Goal: Task Accomplishment & Management: Use online tool/utility

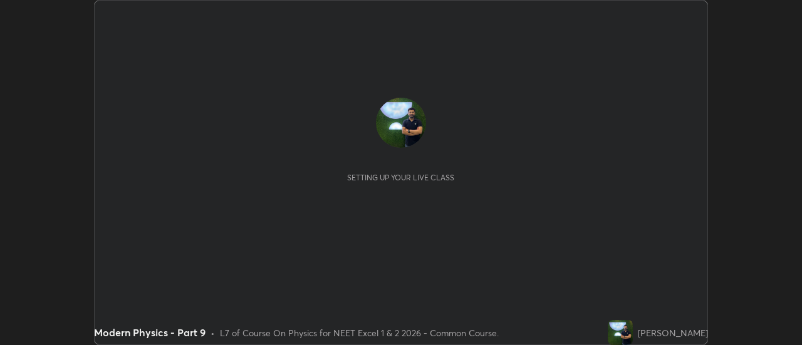
scroll to position [345, 801]
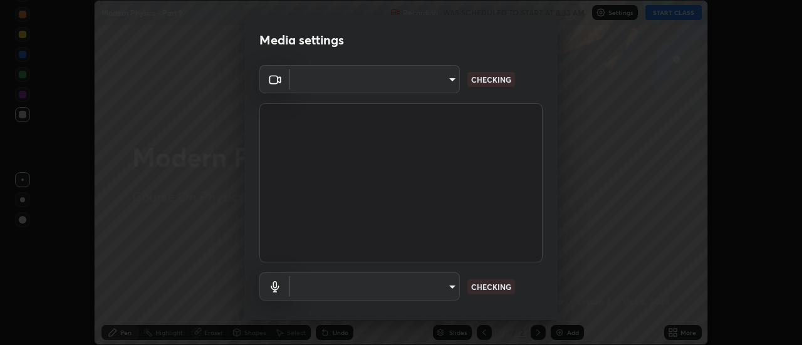
type input "e2aa400b7bb40988937289f1826270d99bb774d75893401bafd8ee5ef144e594"
click at [309, 279] on body "Erase all Modern Physics - Part 9 Recording WAS SCHEDULED TO START AT 8:33 AM S…" at bounding box center [401, 172] width 802 height 345
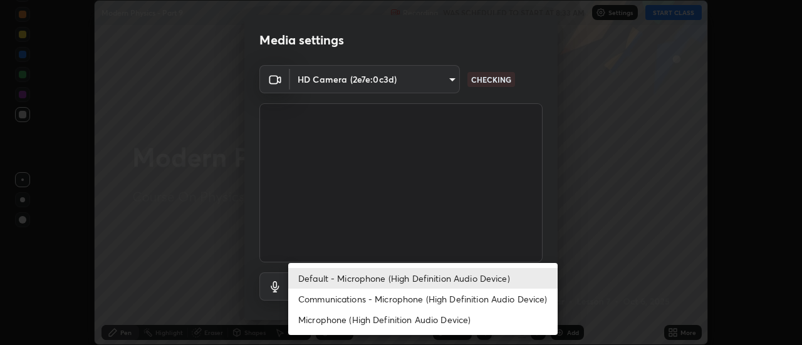
click at [328, 304] on li "Communications - Microphone (High Definition Audio Device)" at bounding box center [422, 299] width 269 height 21
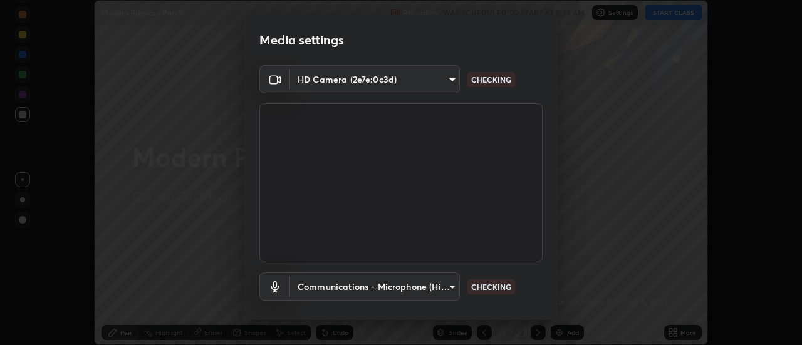
click at [319, 289] on body "Erase all Modern Physics - Part 9 Recording WAS SCHEDULED TO START AT 8:33 AM S…" at bounding box center [401, 172] width 802 height 345
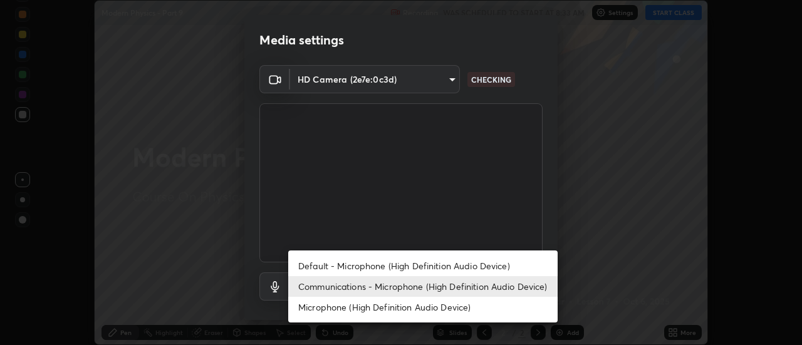
click at [318, 265] on li "Default - Microphone (High Definition Audio Device)" at bounding box center [422, 266] width 269 height 21
type input "default"
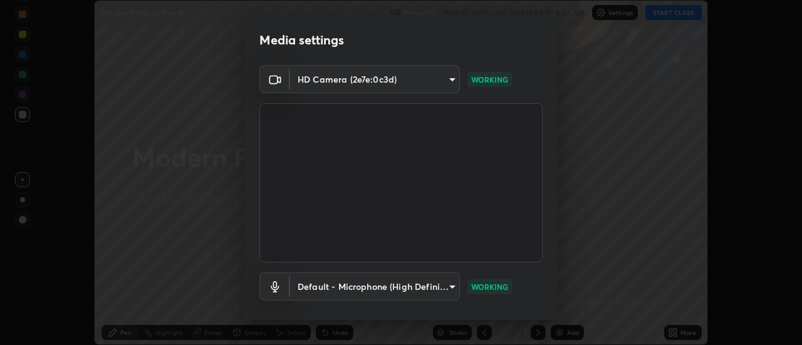
scroll to position [66, 0]
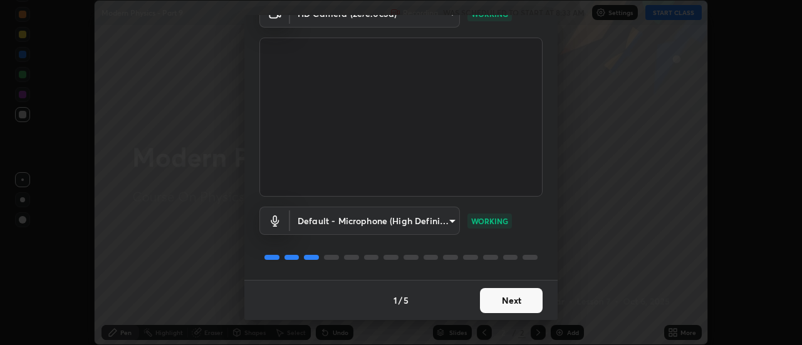
click at [500, 301] on button "Next" at bounding box center [511, 300] width 63 height 25
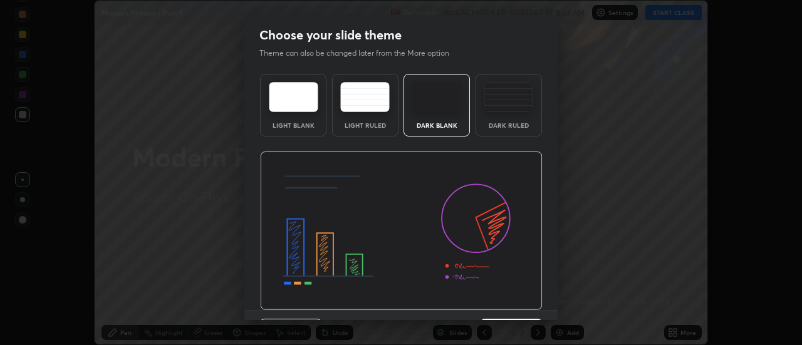
scroll to position [31, 0]
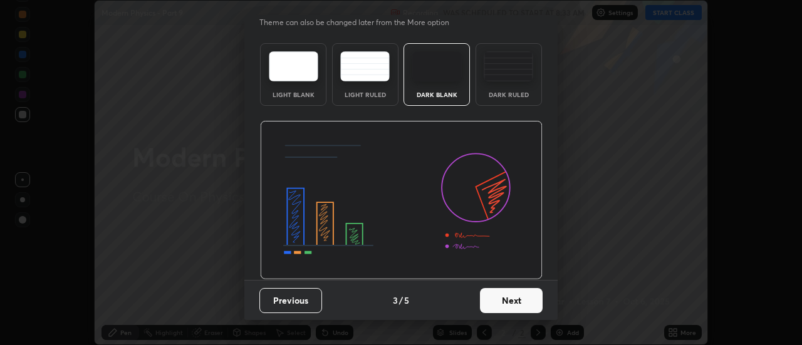
click at [509, 301] on button "Next" at bounding box center [511, 300] width 63 height 25
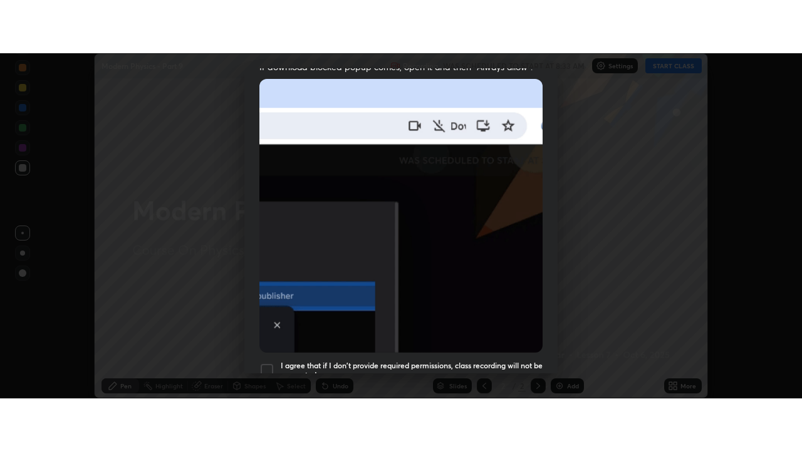
scroll to position [321, 0]
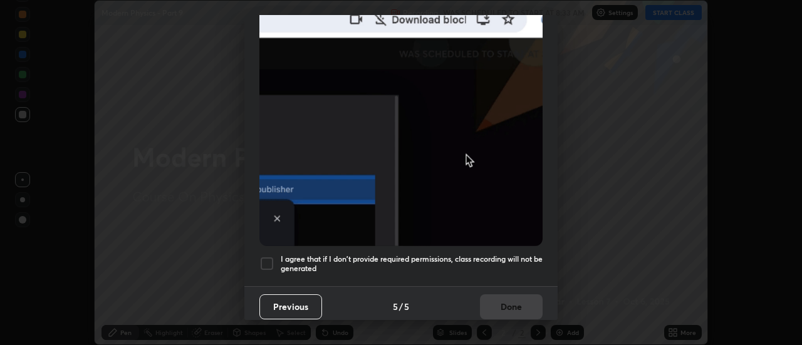
click at [287, 260] on h5 "I agree that if I don't provide required permissions, class recording will not …" at bounding box center [412, 263] width 262 height 19
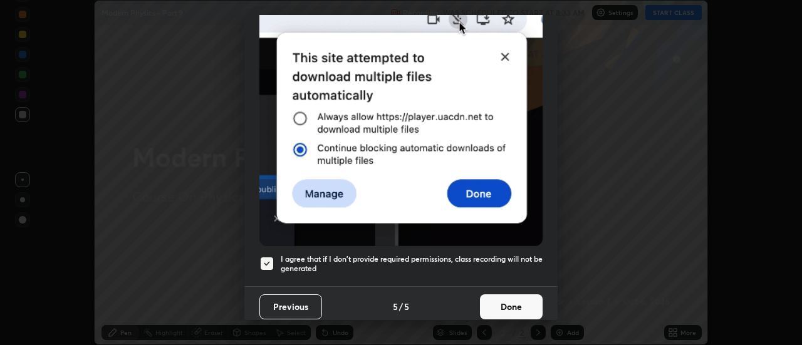
click at [499, 303] on button "Done" at bounding box center [511, 306] width 63 height 25
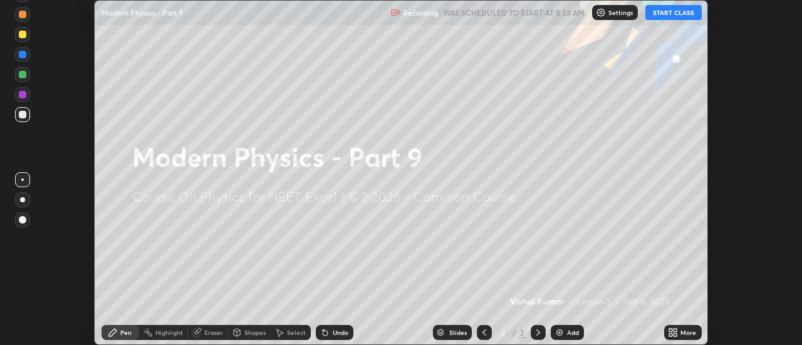
click at [675, 334] on icon at bounding box center [675, 334] width 3 height 3
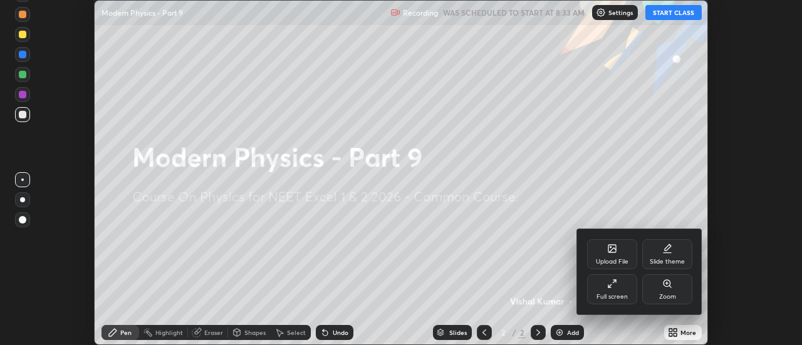
click at [608, 296] on div "Full screen" at bounding box center [611, 297] width 31 height 6
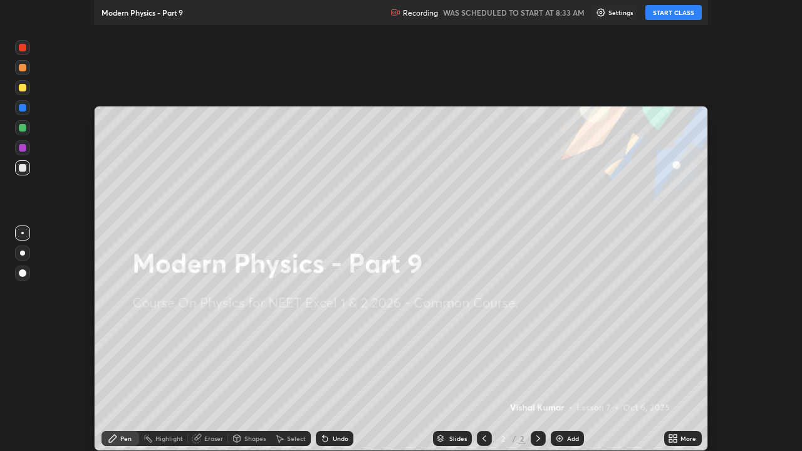
scroll to position [451, 802]
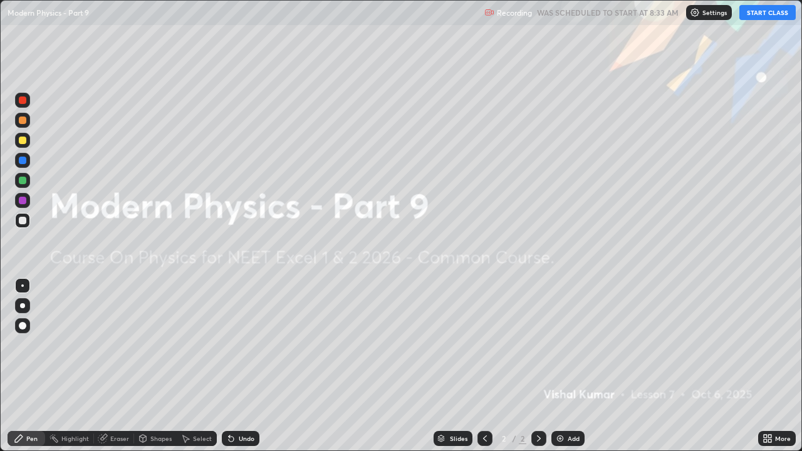
click at [757, 17] on button "START CLASS" at bounding box center [767, 12] width 56 height 15
click at [567, 344] on div "Add" at bounding box center [573, 438] width 12 height 6
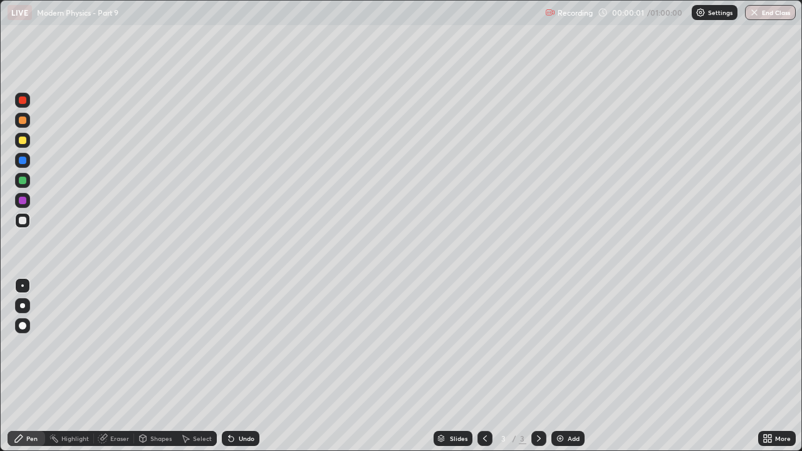
click at [23, 307] on div at bounding box center [22, 305] width 5 height 5
click at [23, 143] on div at bounding box center [23, 141] width 8 height 8
click at [236, 344] on div "Undo" at bounding box center [241, 438] width 38 height 15
click at [23, 220] on div at bounding box center [23, 221] width 8 height 8
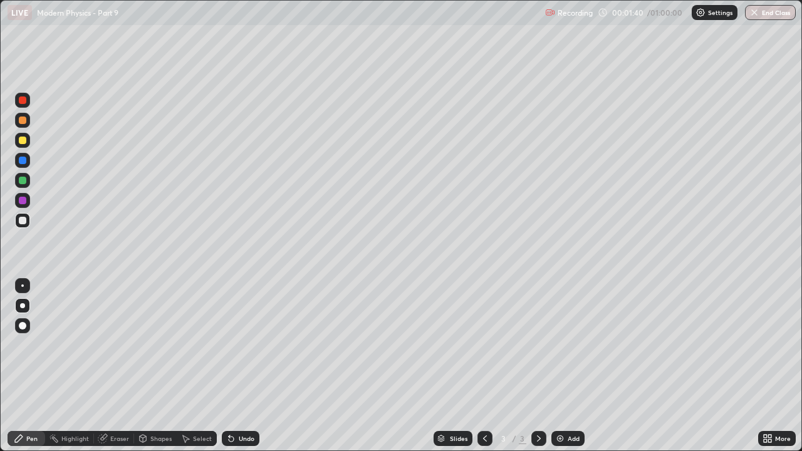
click at [241, 344] on div "Undo" at bounding box center [247, 438] width 16 height 6
click at [236, 344] on div "Undo" at bounding box center [241, 438] width 38 height 15
click at [239, 344] on div "Undo" at bounding box center [247, 438] width 16 height 6
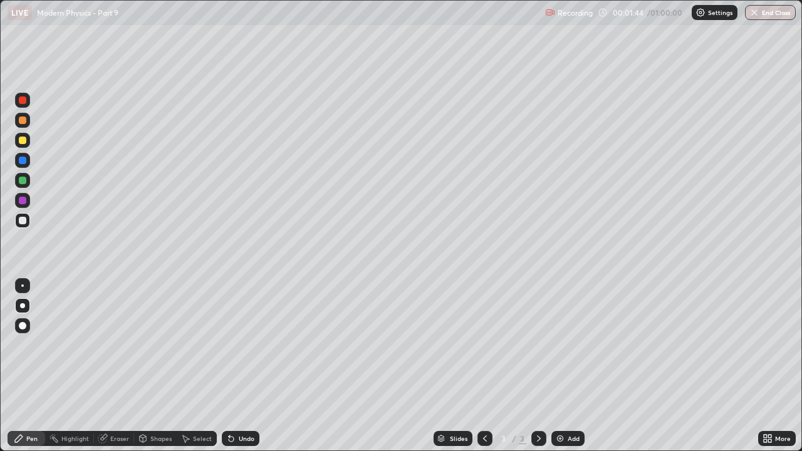
click at [244, 344] on div "Undo" at bounding box center [247, 438] width 16 height 6
click at [242, 344] on div "Undo" at bounding box center [247, 438] width 16 height 6
click at [21, 200] on div at bounding box center [23, 201] width 8 height 8
click at [19, 142] on div at bounding box center [23, 141] width 8 height 8
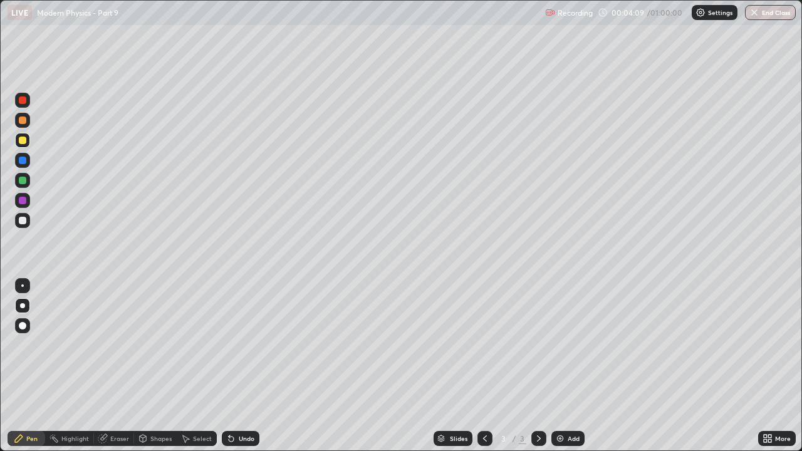
click at [112, 344] on div "Eraser" at bounding box center [119, 438] width 19 height 6
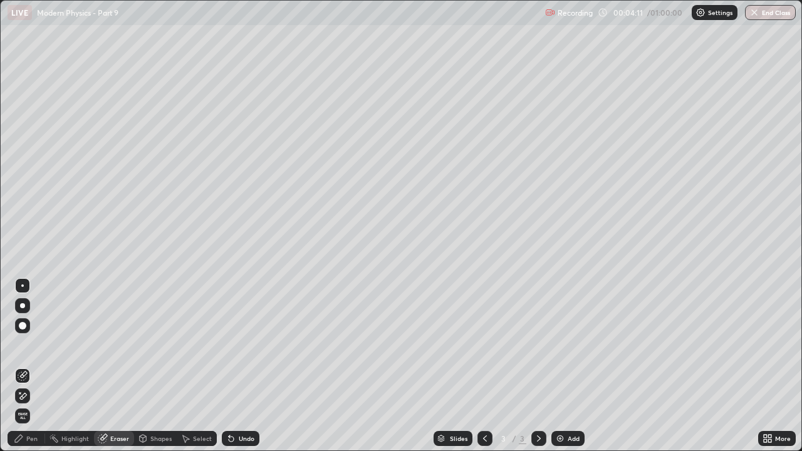
click at [21, 344] on div "Pen" at bounding box center [27, 438] width 38 height 15
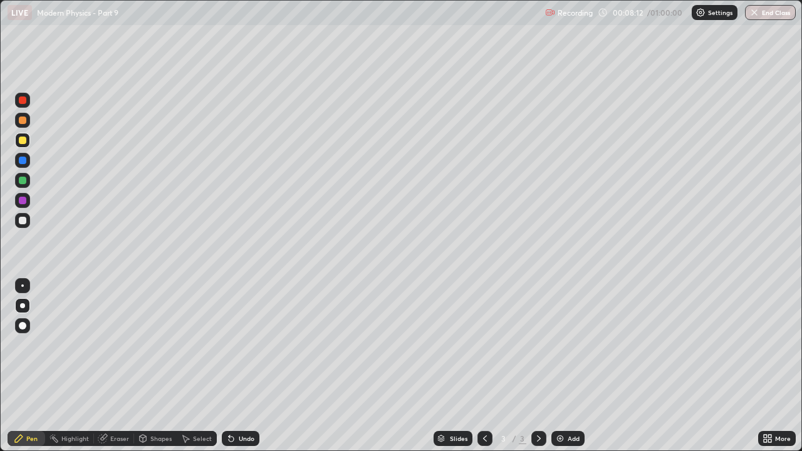
click at [561, 344] on img at bounding box center [560, 438] width 10 height 10
click at [243, 344] on div "Undo" at bounding box center [247, 438] width 16 height 6
click at [563, 344] on img at bounding box center [560, 438] width 10 height 10
click at [19, 223] on div at bounding box center [23, 221] width 8 height 8
click at [22, 200] on div at bounding box center [23, 201] width 8 height 8
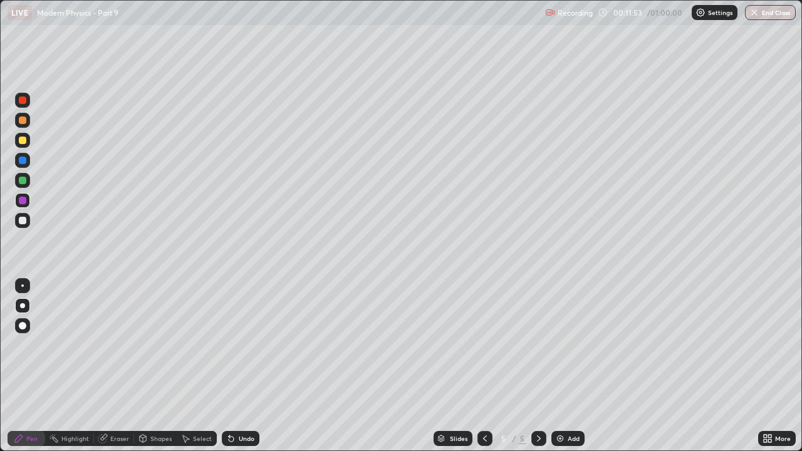
click at [21, 140] on div at bounding box center [23, 141] width 8 height 8
click at [28, 120] on div at bounding box center [22, 120] width 15 height 15
click at [22, 138] on div at bounding box center [23, 141] width 8 height 8
click at [21, 159] on div at bounding box center [23, 161] width 8 height 8
click at [564, 344] on div "Add" at bounding box center [567, 438] width 33 height 15
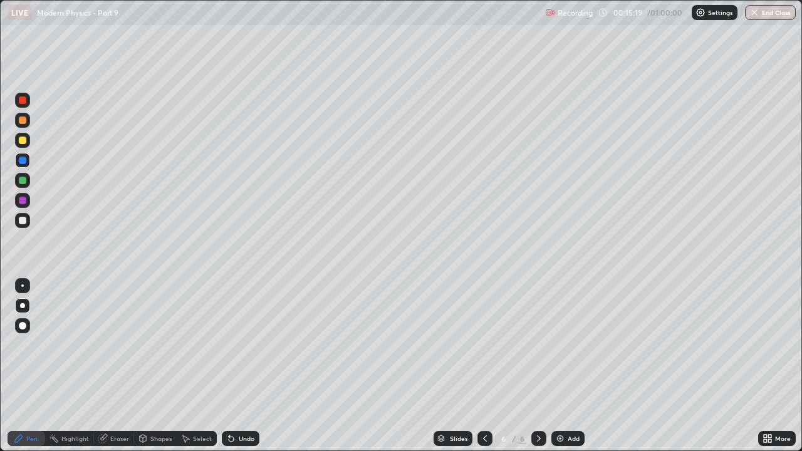
click at [22, 139] on div at bounding box center [23, 141] width 8 height 8
click at [246, 344] on div "Undo" at bounding box center [247, 438] width 16 height 6
click at [570, 344] on div "Add" at bounding box center [573, 438] width 12 height 6
click at [567, 344] on div "Add" at bounding box center [573, 438] width 12 height 6
click at [242, 344] on div "Undo" at bounding box center [241, 438] width 38 height 15
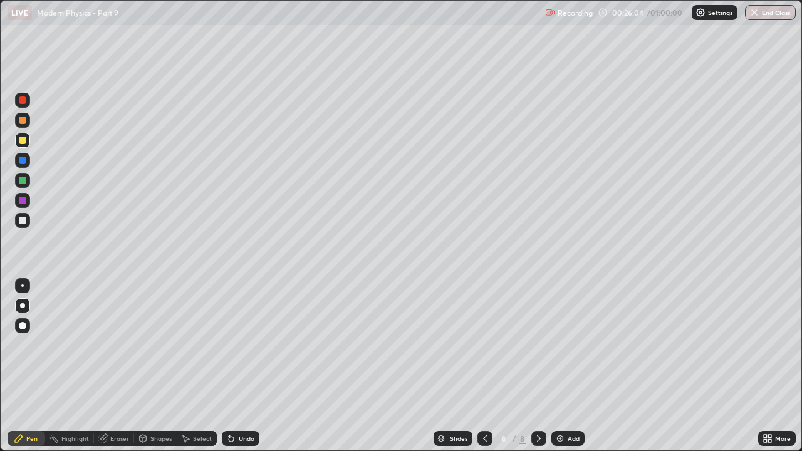
click at [239, 344] on div "Undo" at bounding box center [247, 438] width 16 height 6
click at [23, 119] on div at bounding box center [23, 121] width 8 height 8
click at [19, 139] on div at bounding box center [23, 141] width 8 height 8
click at [19, 140] on div at bounding box center [23, 141] width 8 height 8
click at [559, 344] on img at bounding box center [560, 438] width 10 height 10
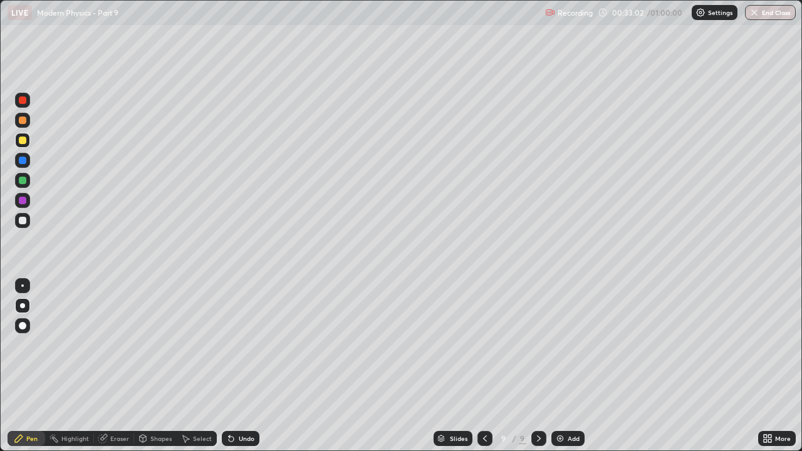
click at [242, 344] on div "Undo" at bounding box center [241, 438] width 38 height 15
click at [242, 344] on div "Undo" at bounding box center [247, 438] width 16 height 6
click at [238, 344] on div "Undo" at bounding box center [241, 438] width 38 height 15
click at [242, 344] on div "Undo" at bounding box center [247, 438] width 16 height 6
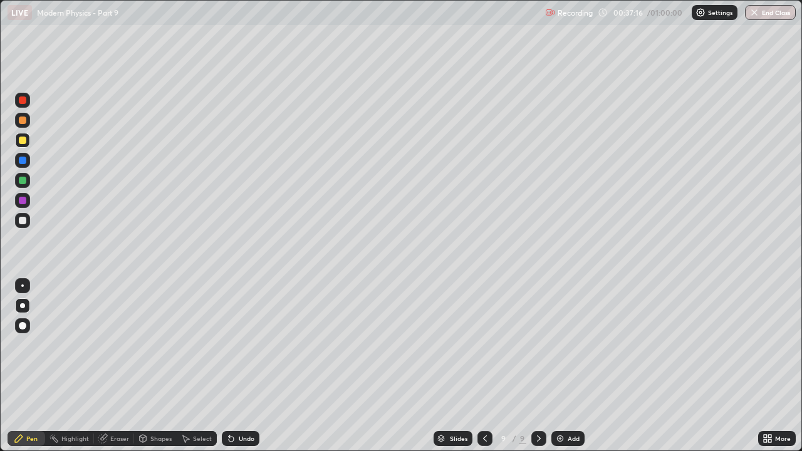
click at [567, 344] on div "Add" at bounding box center [573, 438] width 12 height 6
click at [22, 185] on div at bounding box center [22, 180] width 15 height 15
click at [563, 344] on div "Add" at bounding box center [567, 438] width 33 height 15
click at [23, 142] on div at bounding box center [23, 141] width 8 height 8
click at [23, 220] on div at bounding box center [23, 221] width 8 height 8
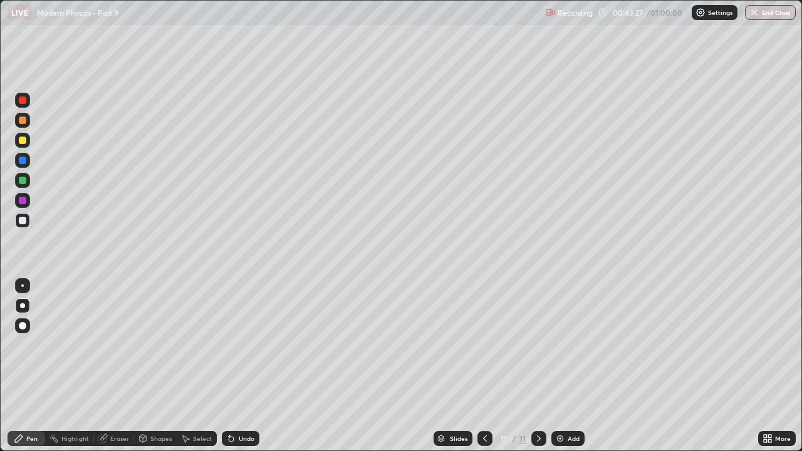
click at [241, 344] on div "Undo" at bounding box center [247, 438] width 16 height 6
click at [239, 344] on div "Undo" at bounding box center [247, 438] width 16 height 6
click at [241, 344] on div "Undo" at bounding box center [247, 438] width 16 height 6
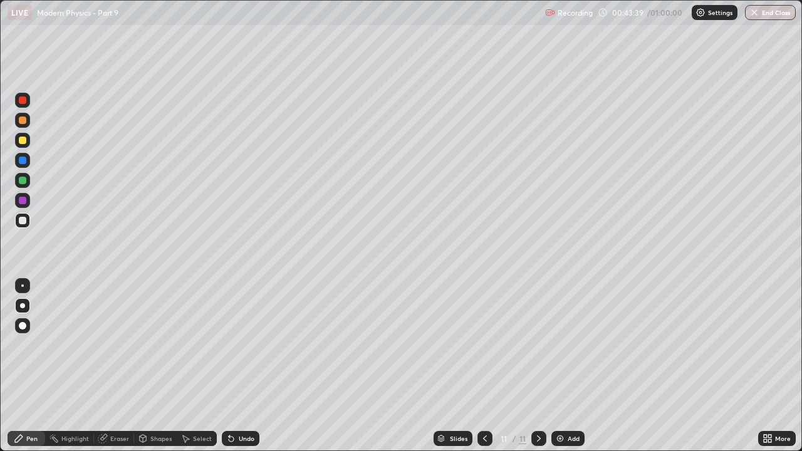
click at [243, 344] on div "Undo" at bounding box center [247, 438] width 16 height 6
click at [242, 344] on div "Undo" at bounding box center [241, 438] width 38 height 15
click at [24, 186] on div at bounding box center [22, 180] width 15 height 15
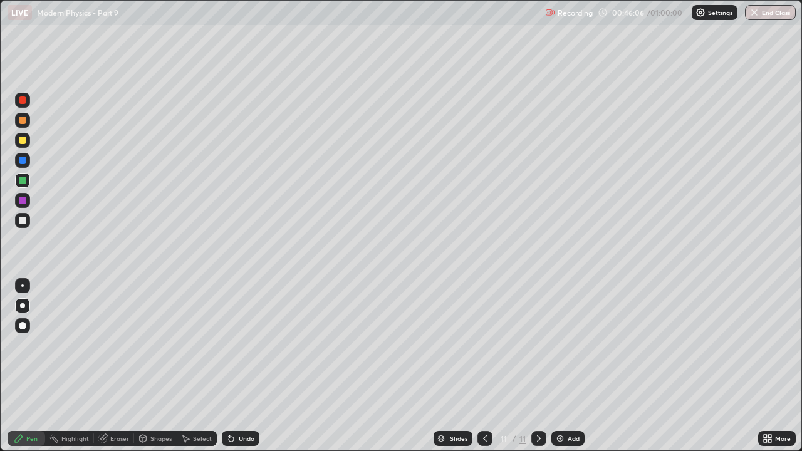
click at [239, 344] on div "Undo" at bounding box center [247, 438] width 16 height 6
click at [563, 344] on img at bounding box center [560, 438] width 10 height 10
click at [24, 142] on div at bounding box center [23, 141] width 8 height 8
click at [249, 344] on div "Undo" at bounding box center [241, 438] width 38 height 15
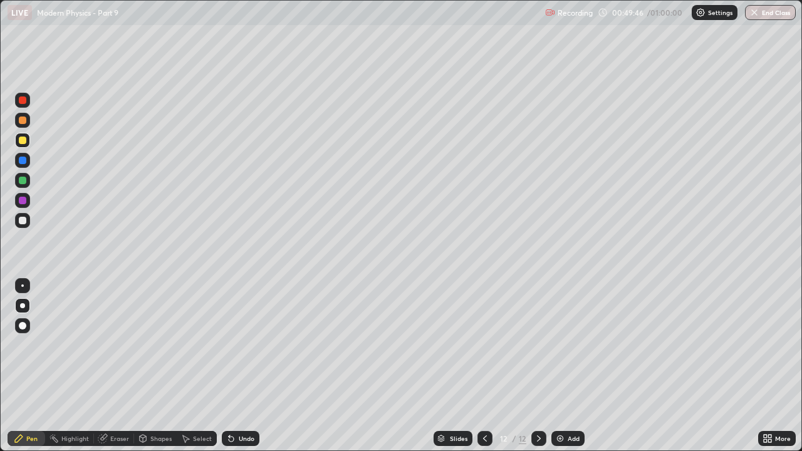
click at [236, 344] on div "Undo" at bounding box center [241, 438] width 38 height 15
click at [239, 344] on div "Undo" at bounding box center [247, 438] width 16 height 6
click at [235, 344] on div "Undo" at bounding box center [241, 438] width 38 height 15
click at [485, 344] on icon at bounding box center [485, 438] width 4 height 6
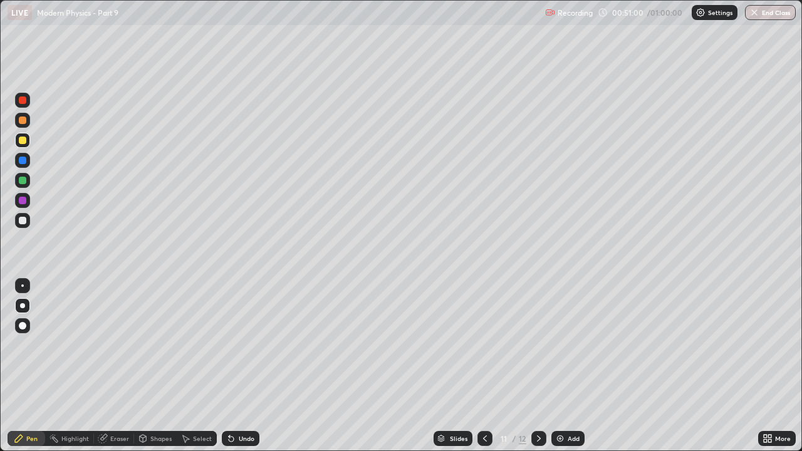
click at [21, 137] on div at bounding box center [23, 141] width 8 height 8
click at [234, 344] on div "Undo" at bounding box center [241, 438] width 38 height 15
click at [537, 344] on icon at bounding box center [539, 438] width 10 height 10
click at [21, 220] on div at bounding box center [23, 221] width 8 height 8
click at [239, 344] on div "Undo" at bounding box center [247, 438] width 16 height 6
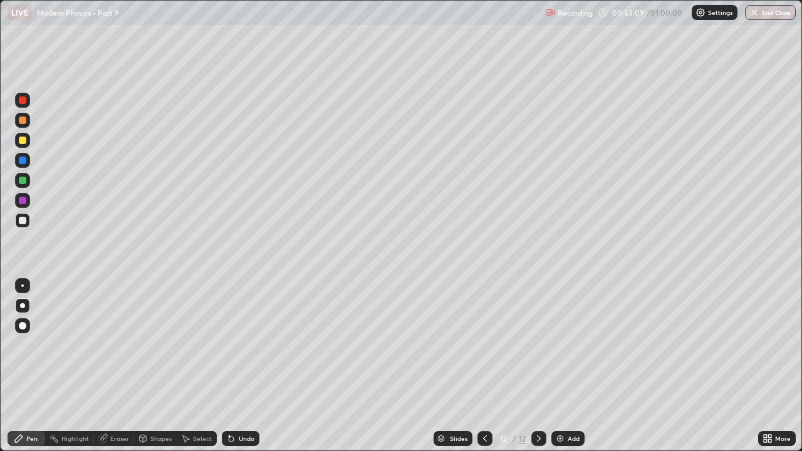
click at [239, 344] on div "Undo" at bounding box center [247, 438] width 16 height 6
click at [242, 344] on div "Undo" at bounding box center [247, 438] width 16 height 6
click at [242, 344] on div "Undo" at bounding box center [241, 438] width 38 height 15
click at [567, 344] on div "Add" at bounding box center [573, 438] width 12 height 6
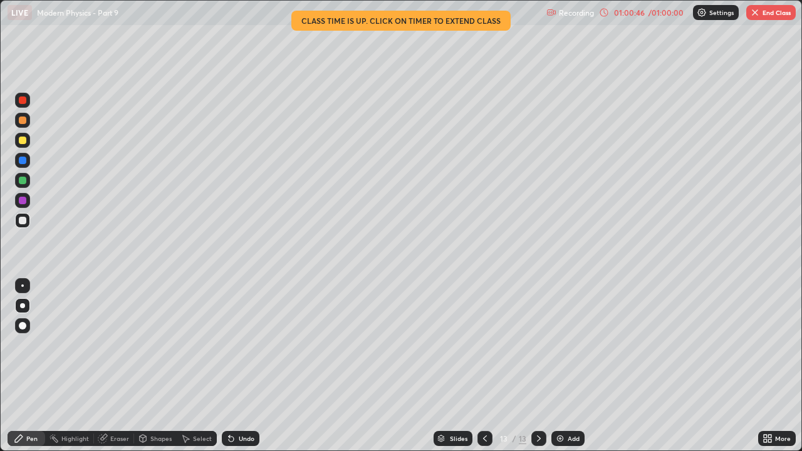
click at [21, 142] on div at bounding box center [23, 141] width 8 height 8
click at [561, 344] on img at bounding box center [560, 438] width 10 height 10
click at [782, 17] on button "End Class" at bounding box center [770, 12] width 49 height 15
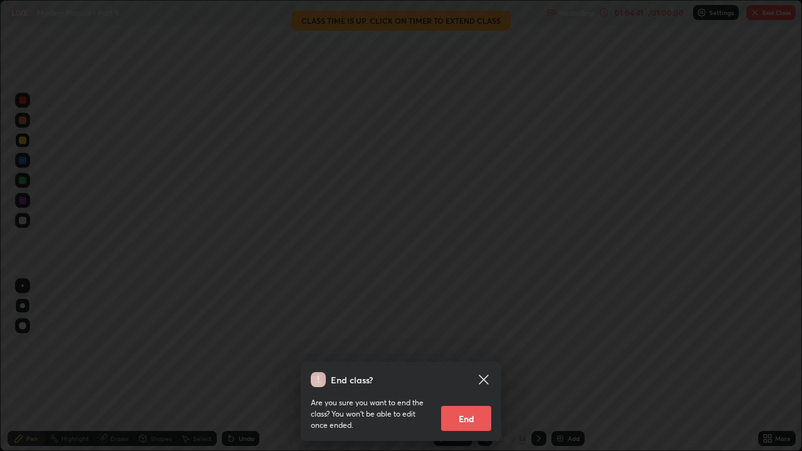
click at [468, 344] on button "End" at bounding box center [466, 418] width 50 height 25
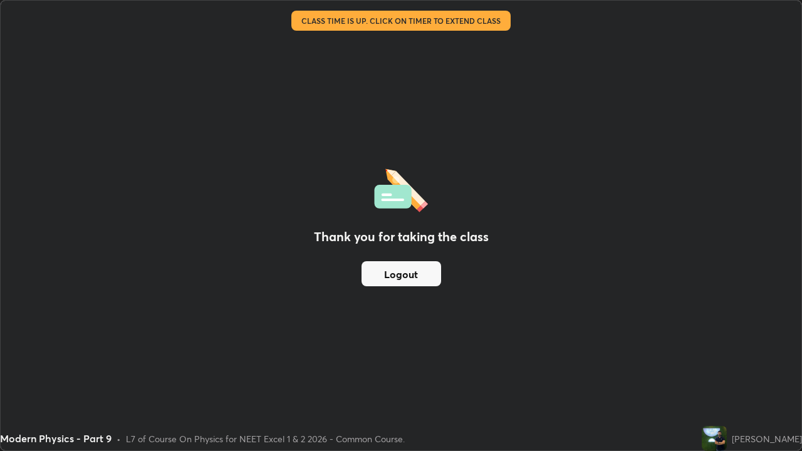
click at [419, 281] on button "Logout" at bounding box center [401, 273] width 80 height 25
